Goal: Navigation & Orientation: Find specific page/section

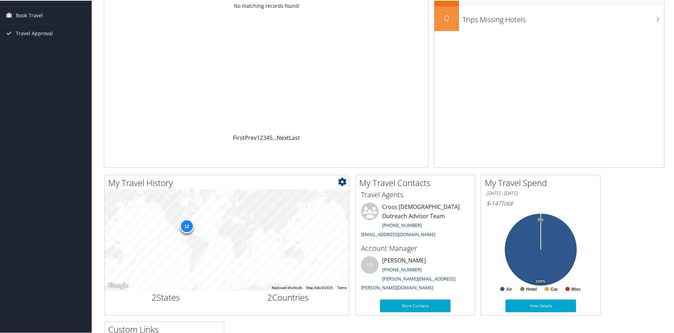
scroll to position [171, 0]
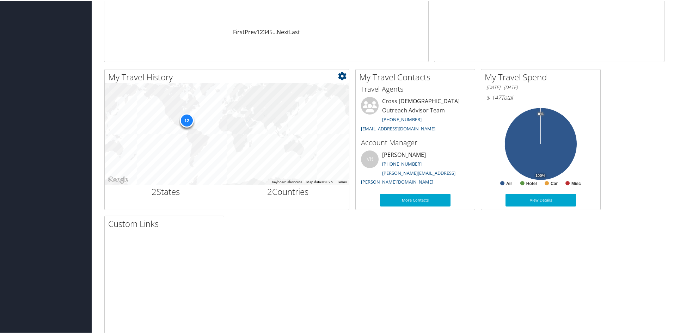
click at [187, 119] on div "12" at bounding box center [187, 119] width 14 height 14
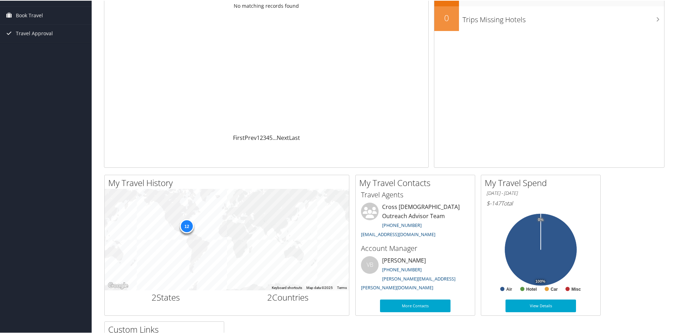
scroll to position [0, 0]
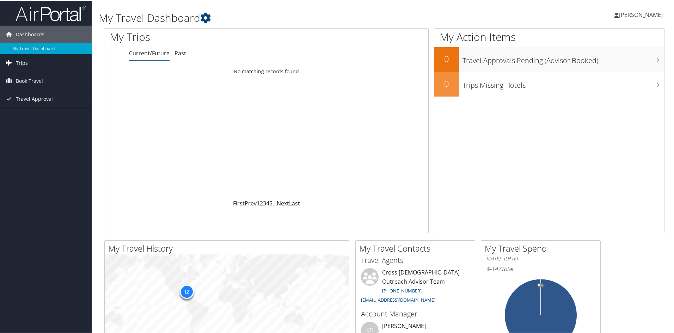
click at [23, 63] on span "Trips" at bounding box center [22, 63] width 12 height 18
click at [31, 76] on link "Current/Future Trips" at bounding box center [46, 76] width 92 height 11
